Goal: Transaction & Acquisition: Purchase product/service

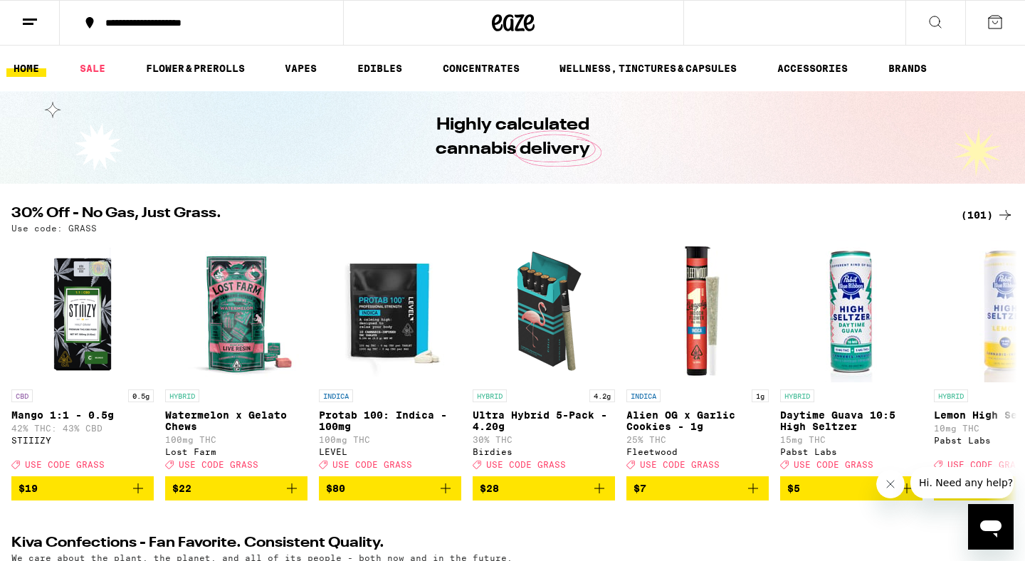
click at [980, 217] on div "(101)" at bounding box center [987, 214] width 53 height 17
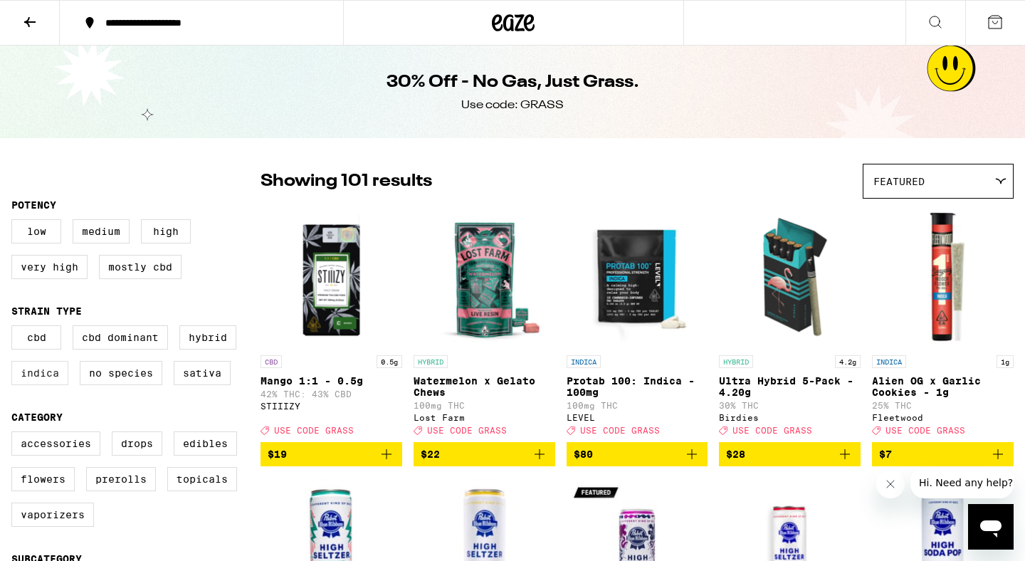
click at [58, 385] on label "Indica" at bounding box center [39, 373] width 57 height 24
click at [15, 328] on input "Indica" at bounding box center [14, 327] width 1 height 1
checkbox input "true"
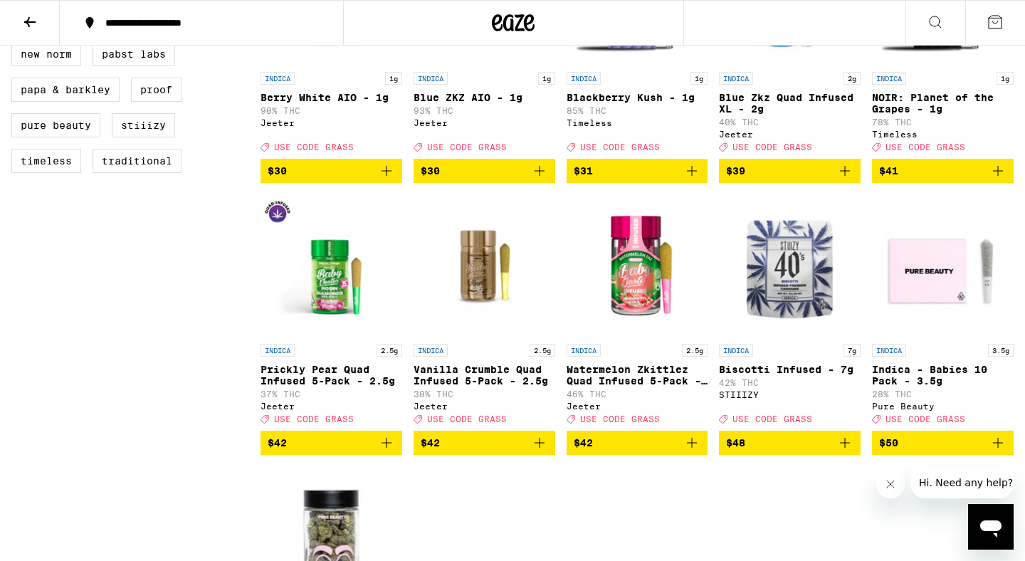
scroll to position [1144, 0]
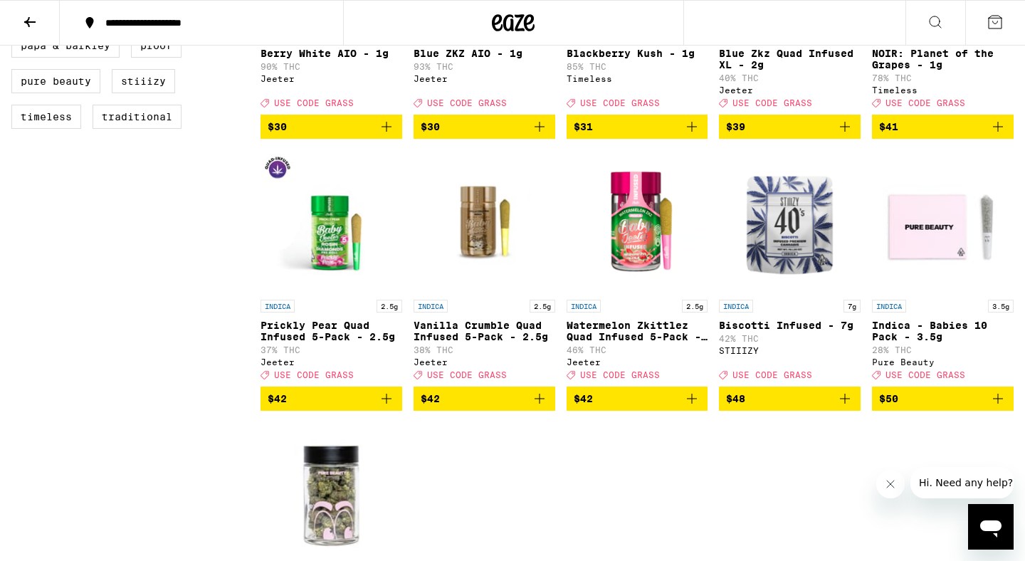
click at [841, 407] on icon "Add to bag" at bounding box center [844, 398] width 17 height 17
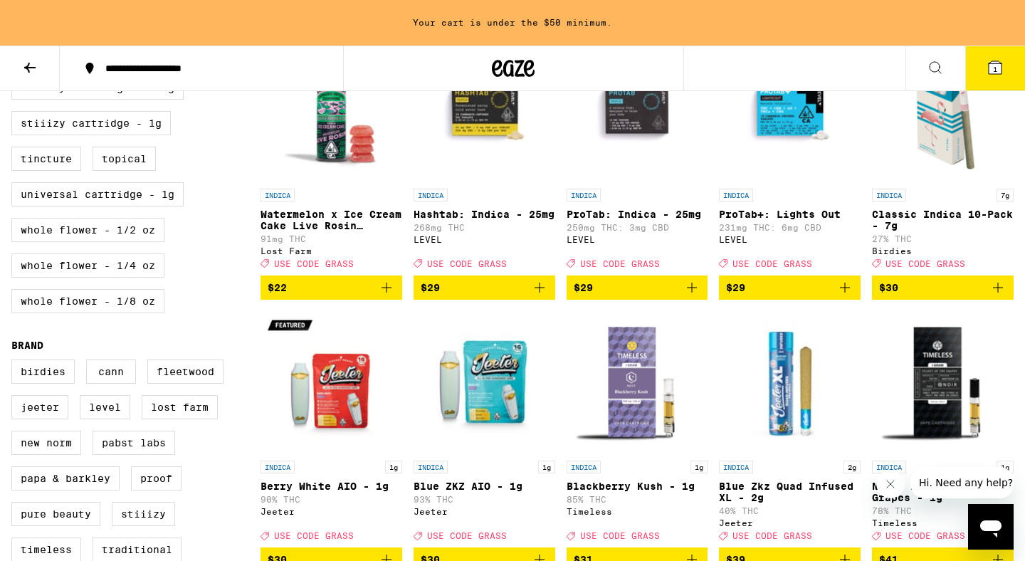
scroll to position [751, 0]
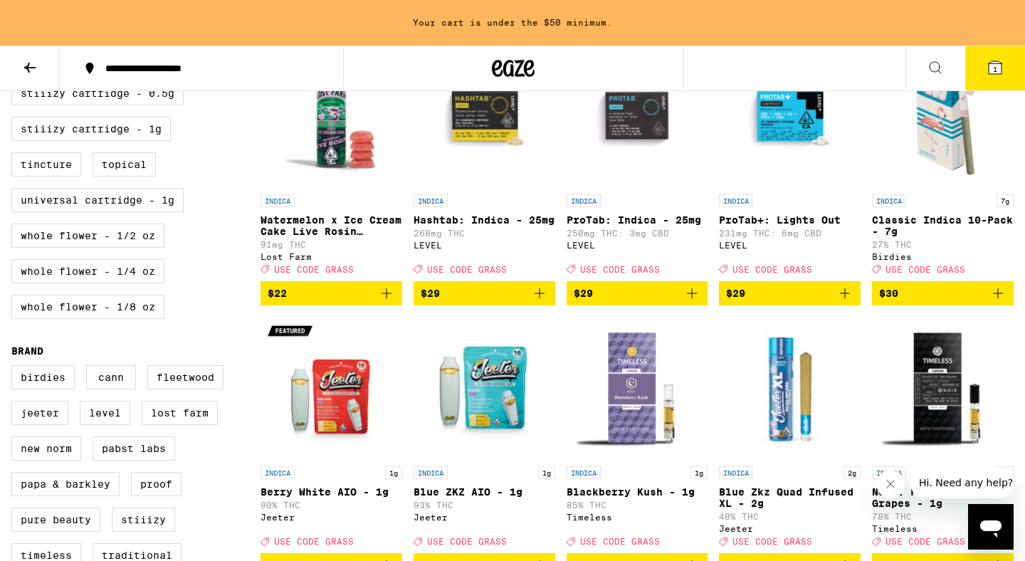
click at [997, 302] on icon "Add to bag" at bounding box center [998, 293] width 17 height 17
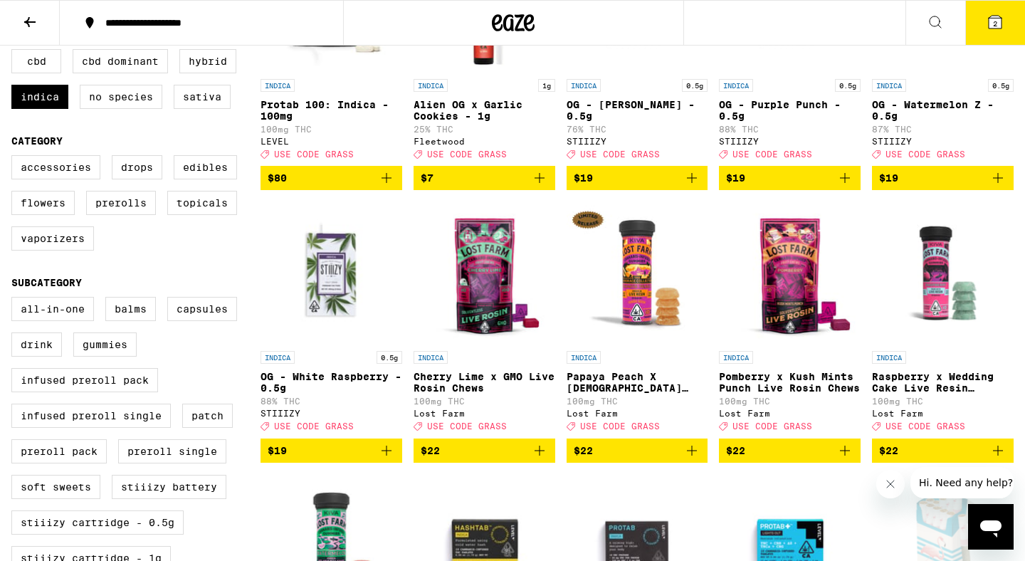
scroll to position [75, 0]
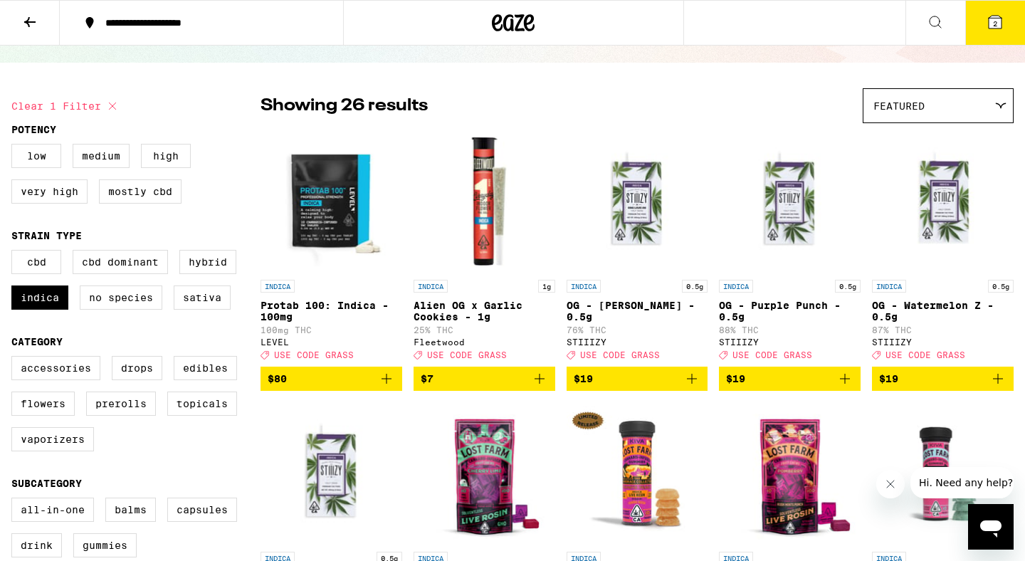
click at [990, 21] on icon at bounding box center [995, 22] width 13 height 13
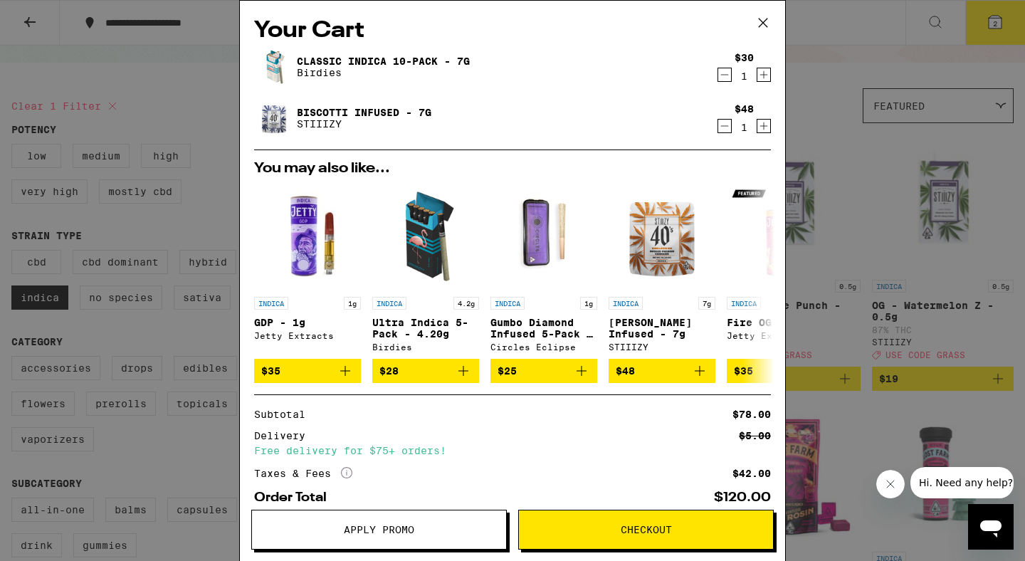
click at [403, 522] on button "Apply Promo" at bounding box center [379, 530] width 256 height 40
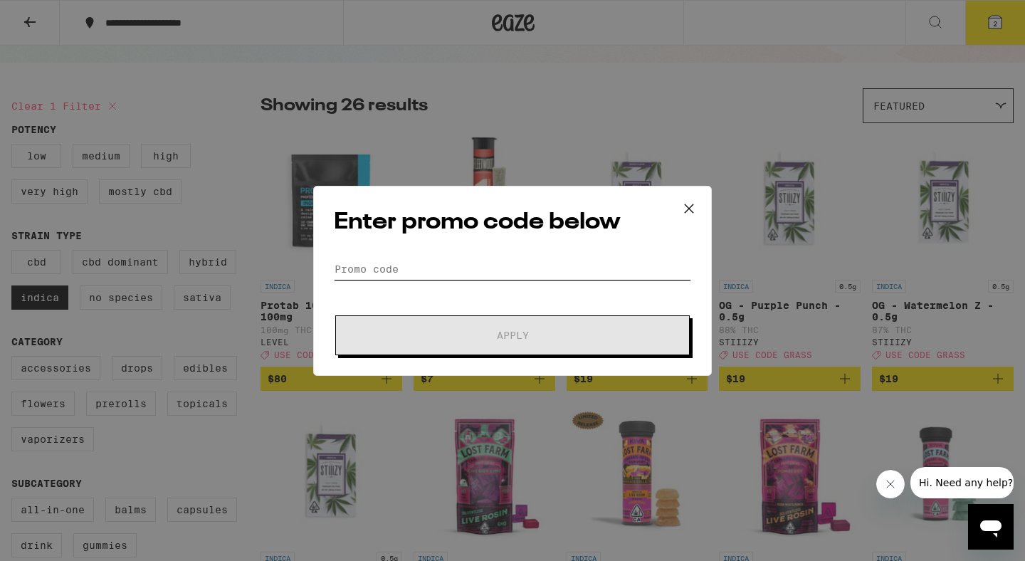
click at [397, 262] on input "Promo Code" at bounding box center [512, 268] width 357 height 21
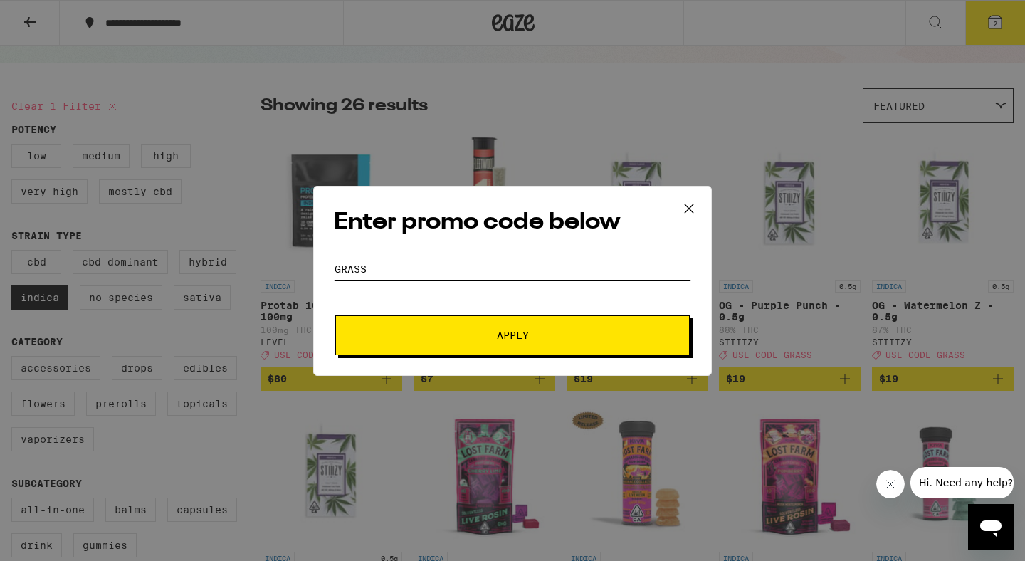
type input "grass"
click at [439, 352] on button "Apply" at bounding box center [512, 335] width 355 height 40
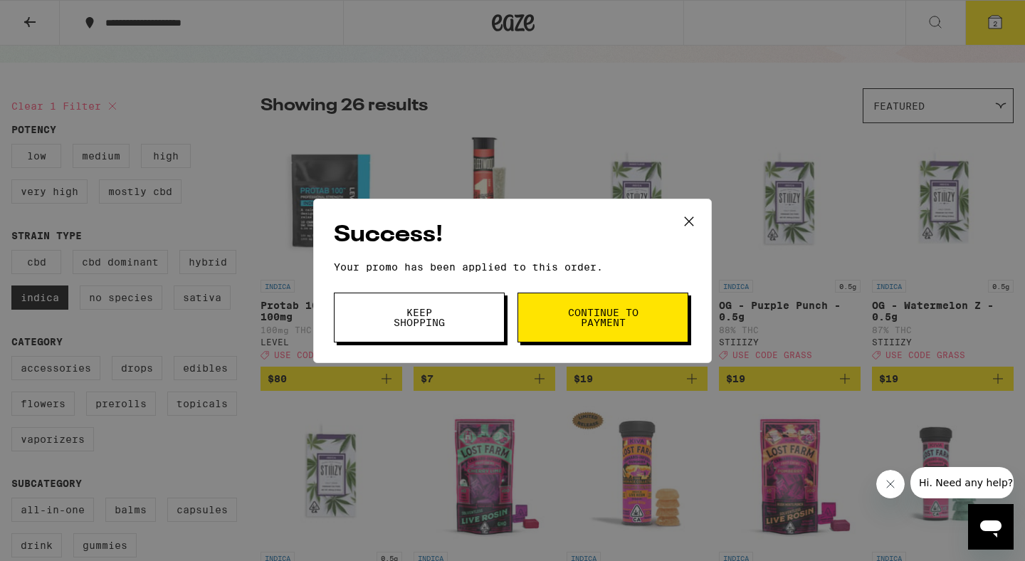
click at [580, 320] on span "Continue to payment" at bounding box center [603, 318] width 73 height 20
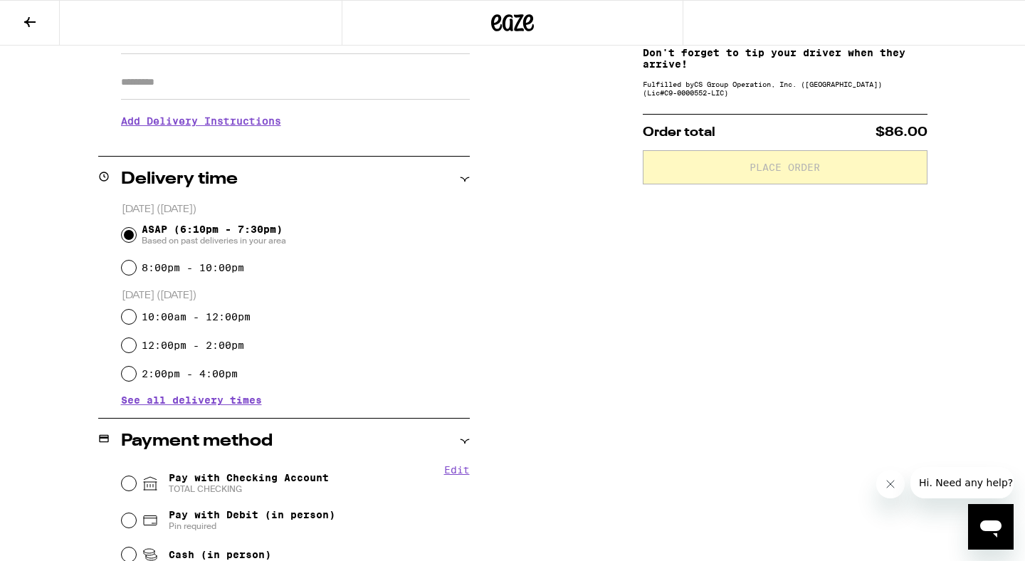
scroll to position [263, 0]
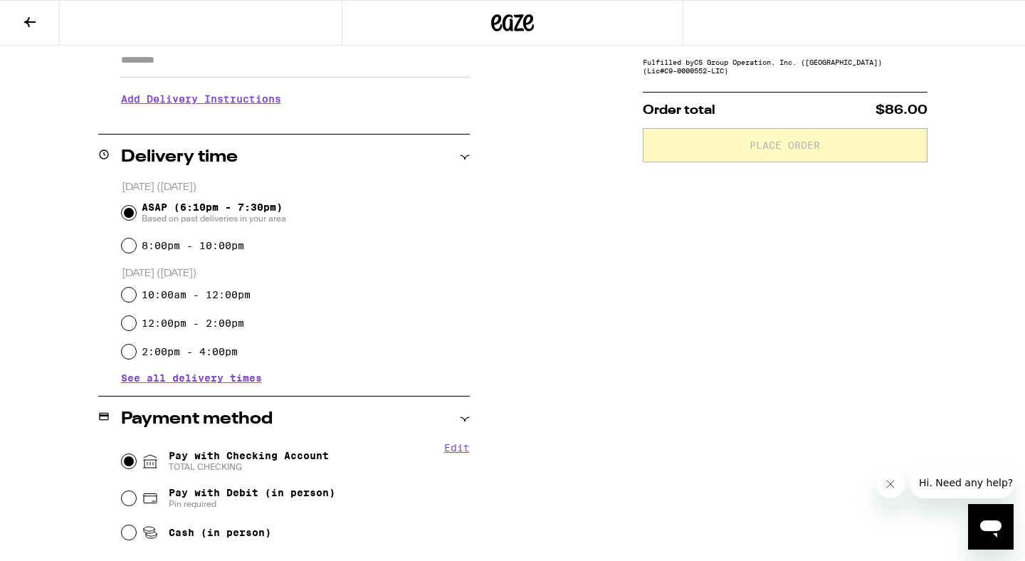
click at [128, 462] on input "Pay with Checking Account TOTAL CHECKING" at bounding box center [129, 461] width 14 height 14
radio input "true"
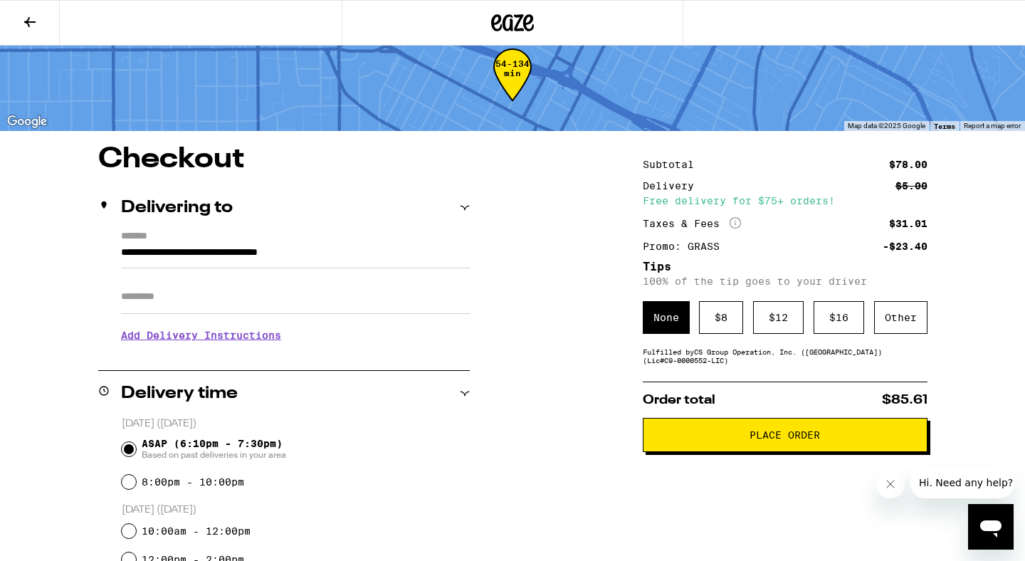
scroll to position [19, 0]
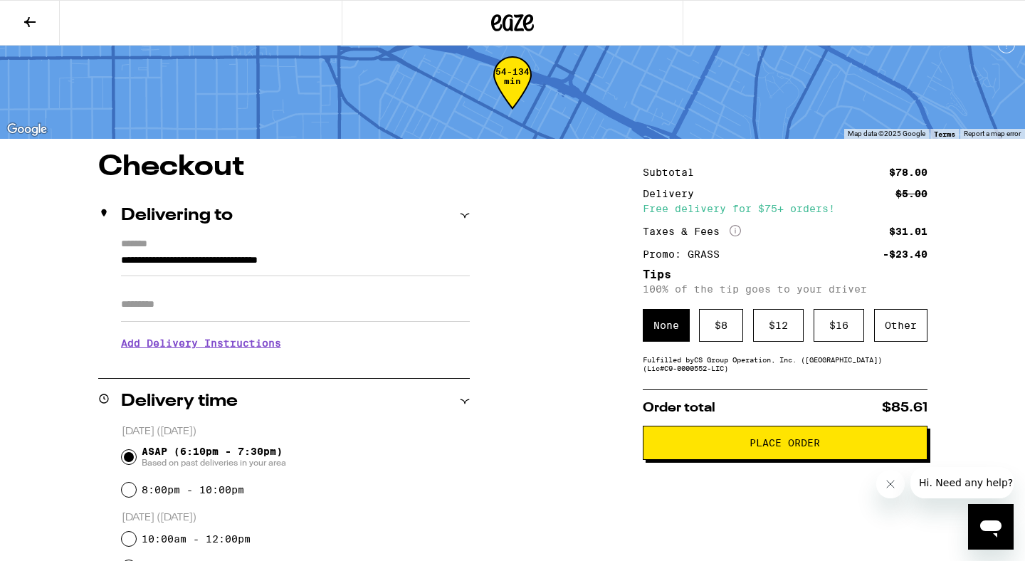
click at [773, 448] on span "Place Order" at bounding box center [785, 443] width 70 height 10
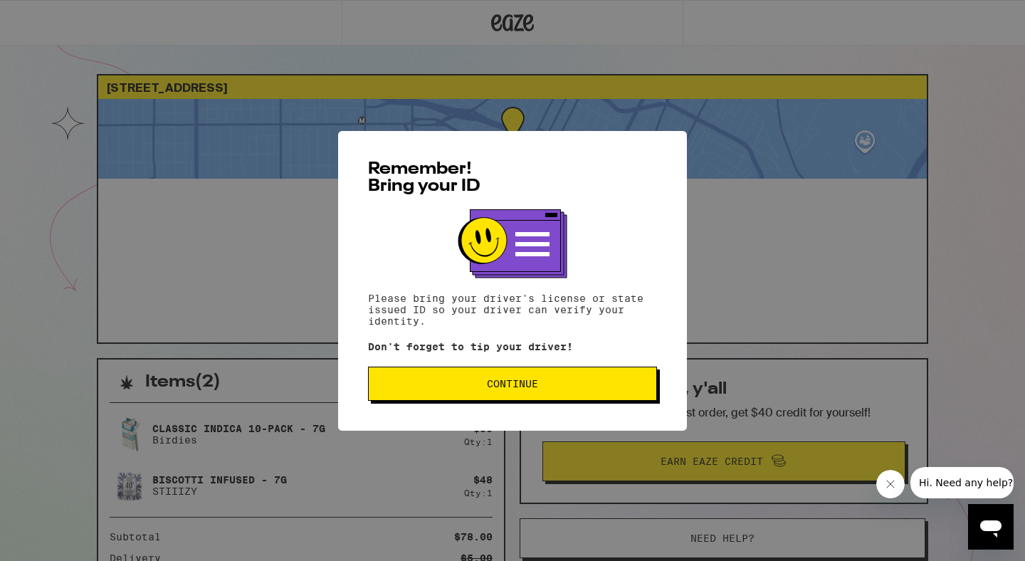
click at [572, 389] on span "Continue" at bounding box center [512, 384] width 265 height 10
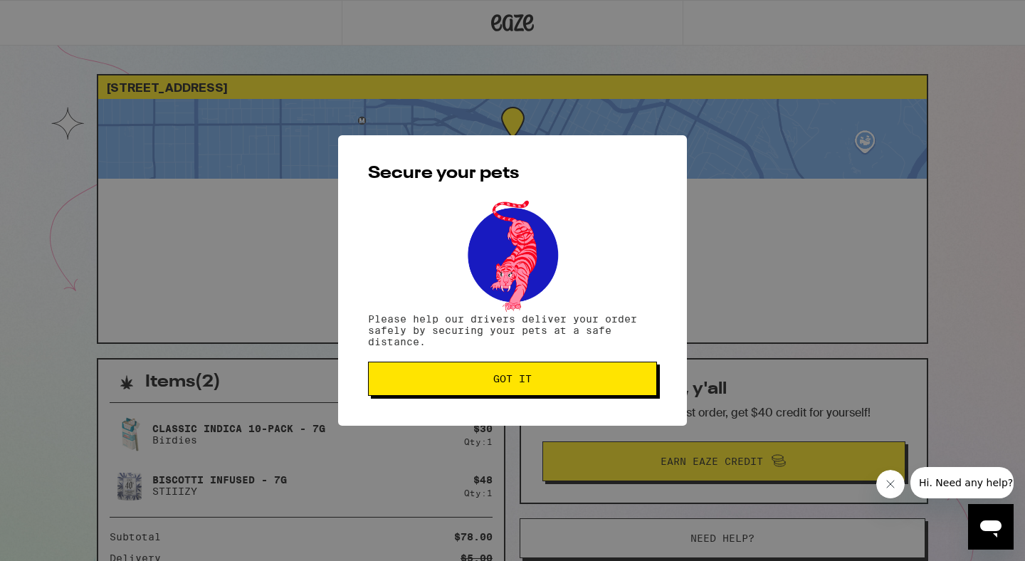
click at [557, 384] on span "Got it" at bounding box center [512, 379] width 265 height 10
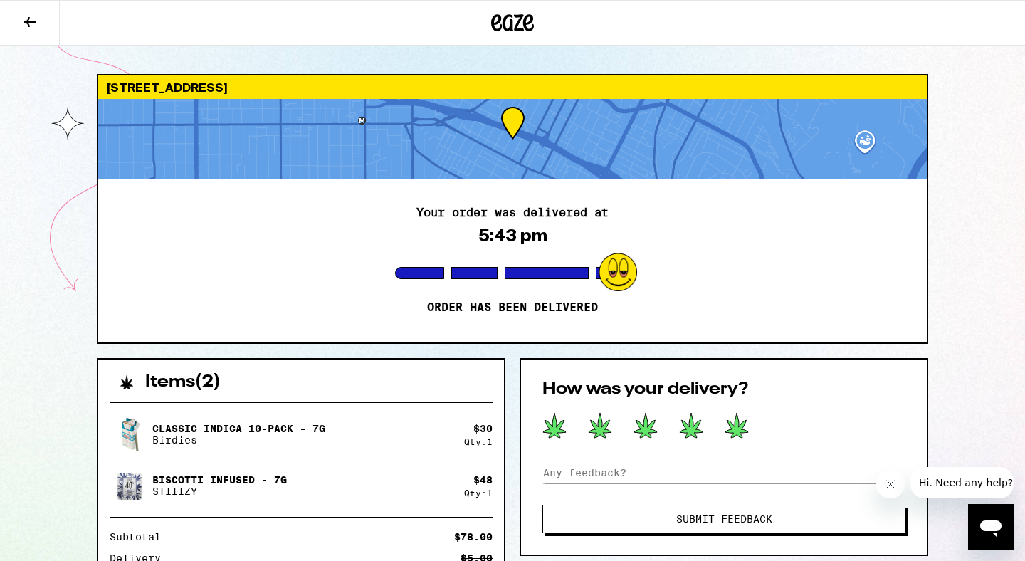
click at [735, 426] on icon at bounding box center [736, 425] width 23 height 25
click at [641, 466] on input at bounding box center [723, 472] width 363 height 21
type input "great"
click at [627, 522] on span "Submit Feedback" at bounding box center [724, 519] width 248 height 10
